Goal: Navigation & Orientation: Find specific page/section

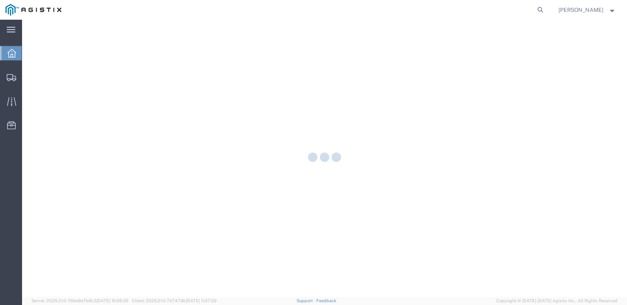
click at [614, 11] on strong "button" at bounding box center [612, 9] width 7 height 3
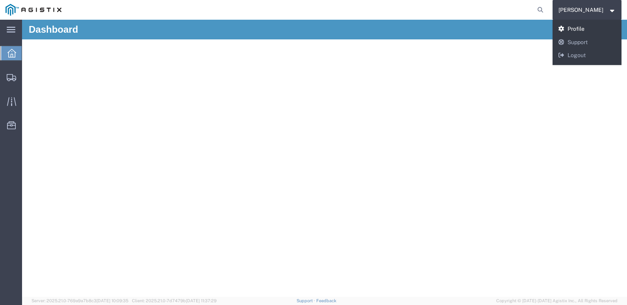
click at [579, 31] on link "Profile" at bounding box center [587, 28] width 69 height 13
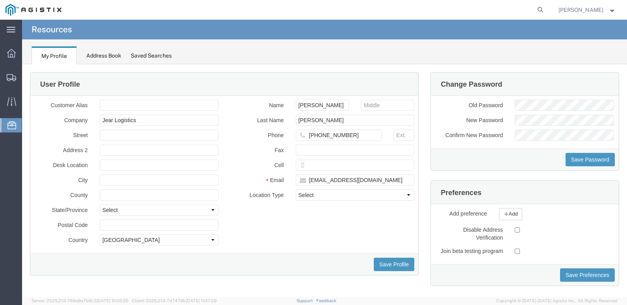
click at [104, 56] on div "Address Book" at bounding box center [103, 56] width 35 height 8
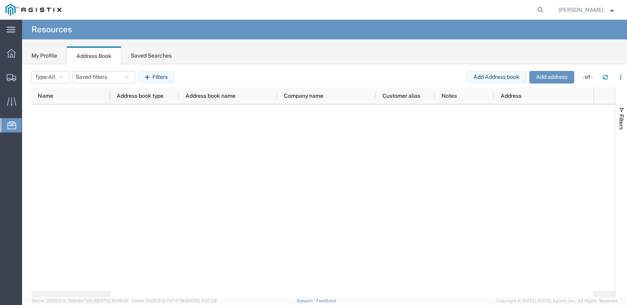
click at [43, 55] on div "My Profile" at bounding box center [45, 56] width 26 height 8
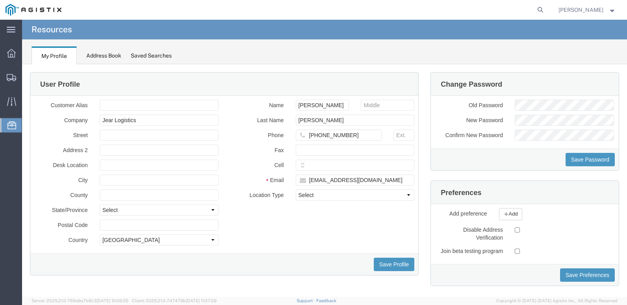
click at [577, 11] on span "[PERSON_NAME]" at bounding box center [581, 10] width 45 height 9
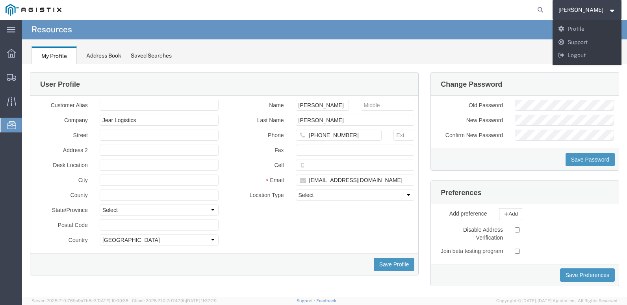
click at [448, 54] on div "My Profile Address Book Saved Searches" at bounding box center [324, 51] width 605 height 25
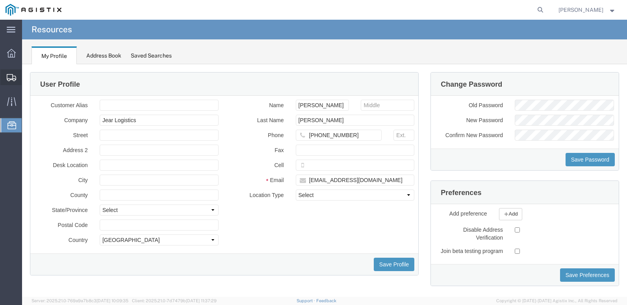
click at [10, 80] on icon at bounding box center [11, 77] width 9 height 7
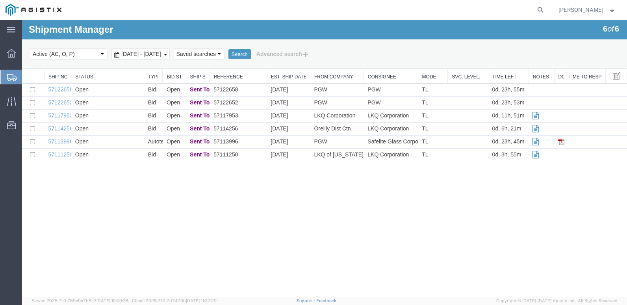
click at [601, 10] on span "[PERSON_NAME]" at bounding box center [581, 10] width 45 height 9
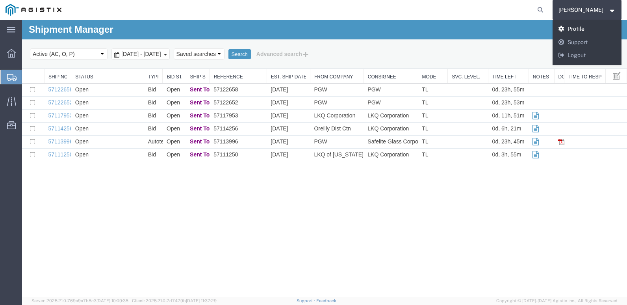
click at [575, 29] on link "Profile" at bounding box center [587, 28] width 69 height 13
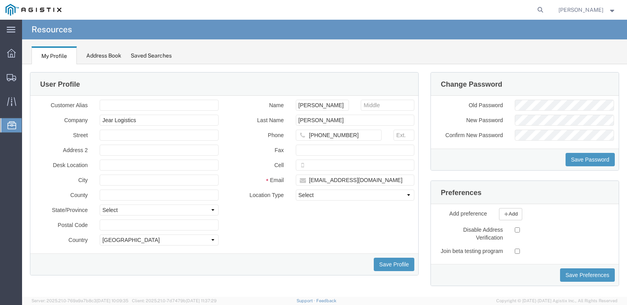
scroll to position [15, 0]
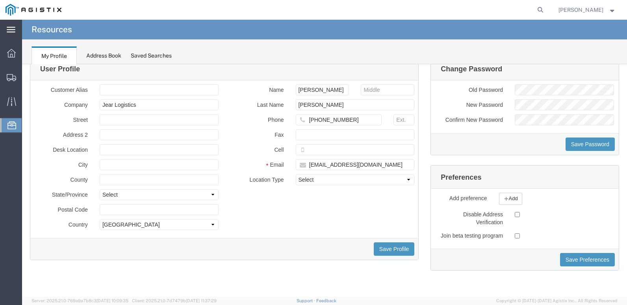
click at [7, 27] on icon at bounding box center [11, 30] width 9 height 6
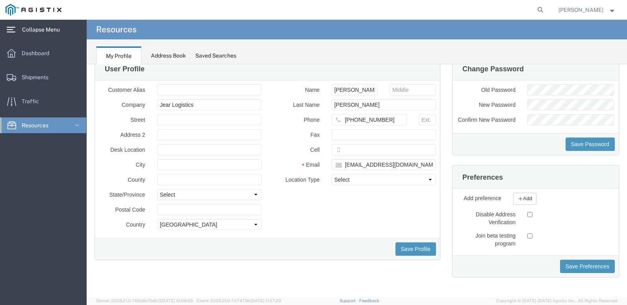
click at [43, 61] on ul "Dashboard Shipments Traffic Resources Address Book Saved Searches" at bounding box center [43, 93] width 87 height 96
click at [41, 57] on span "Dashboard" at bounding box center [38, 53] width 33 height 16
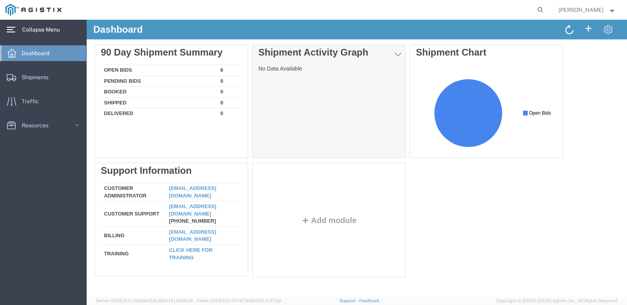
scroll to position [3, 0]
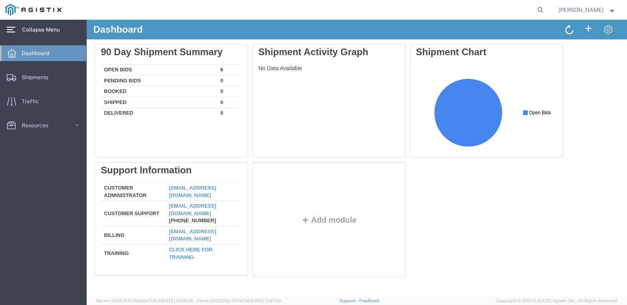
click at [588, 9] on span "[PERSON_NAME]" at bounding box center [581, 10] width 45 height 9
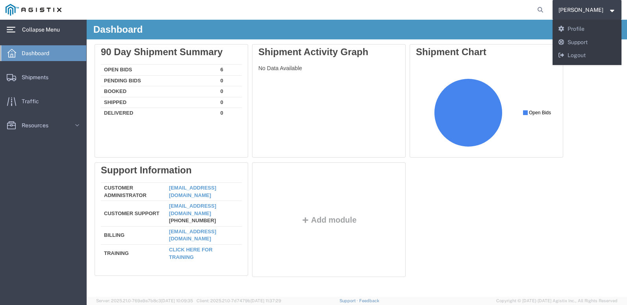
click at [588, 9] on span "[PERSON_NAME]" at bounding box center [581, 10] width 45 height 9
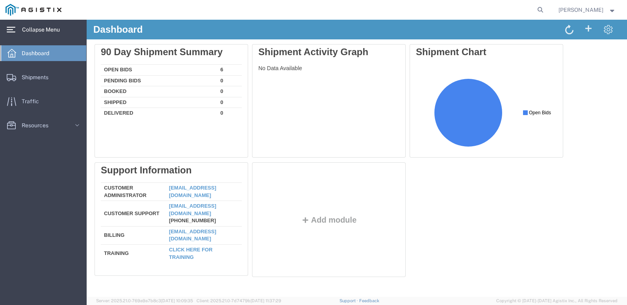
click at [421, 217] on div "Delete 90 Day Shipment Summary Open Bids 6 Pending Bids 0 Booked 0 Shipped 0 De…" at bounding box center [357, 162] width 525 height 236
